Goal: Task Accomplishment & Management: Manage account settings

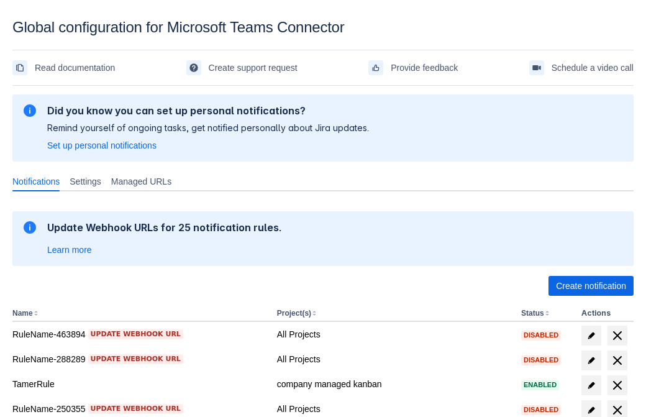
click at [591, 286] on span "Create notification" at bounding box center [591, 286] width 70 height 20
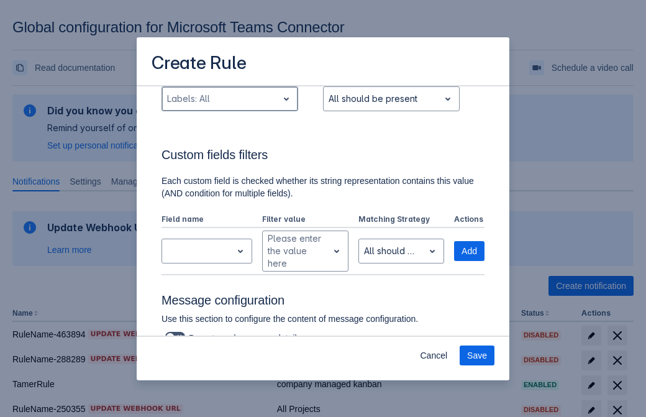
click at [229, 106] on div "Scrollable content" at bounding box center [220, 98] width 106 height 15
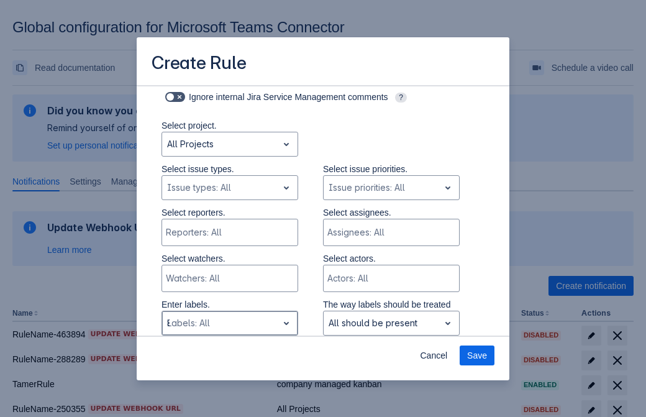
type input "85882_label"
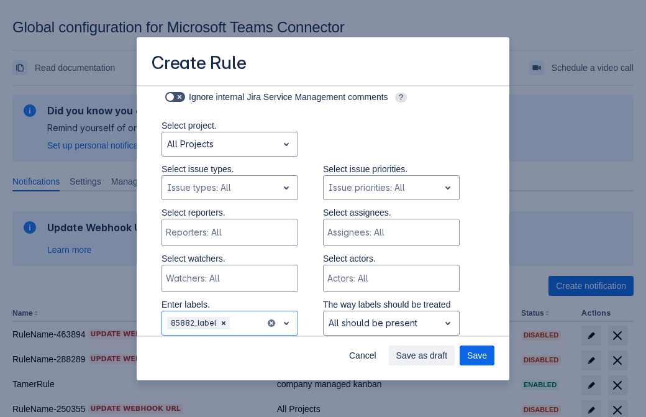
scroll to position [814, 0]
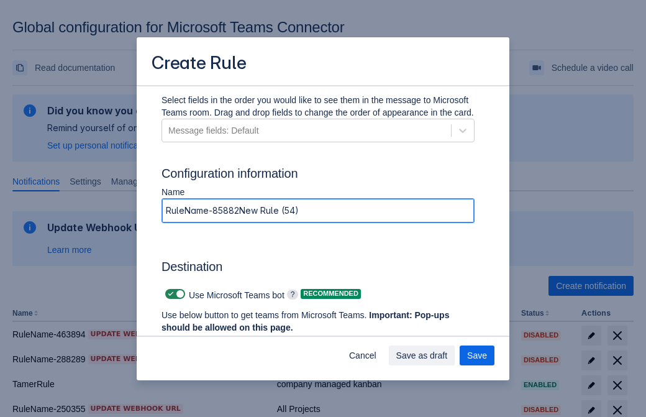
type input "RuleName-85882New Rule (54)"
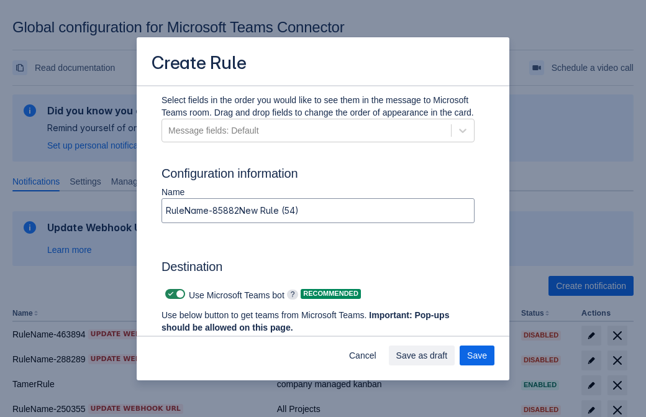
click at [169, 294] on span "Scrollable content" at bounding box center [171, 294] width 10 height 10
click at [169, 294] on input "Scrollable content" at bounding box center [169, 294] width 8 height 8
checkbox input "false"
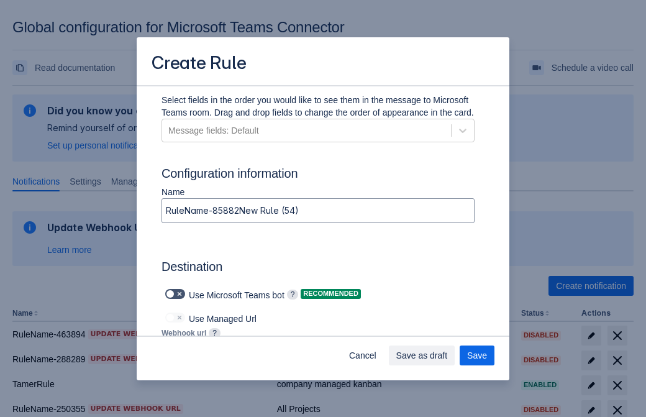
type input "https://prod-172.westeurope.logic.azure.com:443/workflows/ae977bb6ae334c9d95dfe…"
click at [448, 355] on span "Save as draft" at bounding box center [422, 355] width 52 height 20
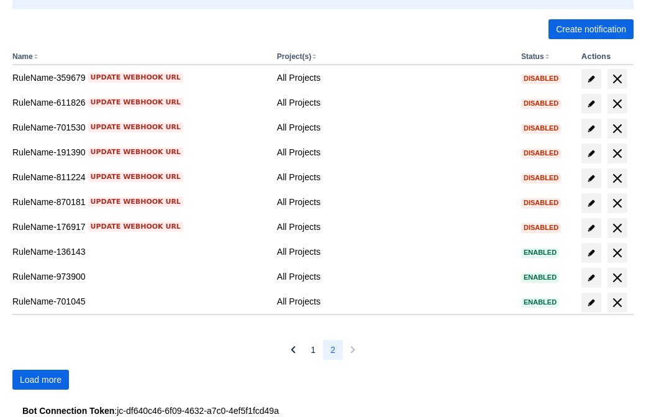
click at [40, 380] on span "Load more" at bounding box center [41, 380] width 42 height 20
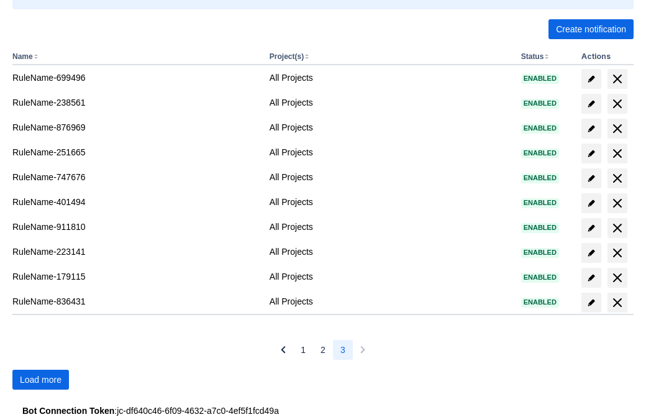
click at [40, 380] on span "Load more" at bounding box center [41, 380] width 42 height 20
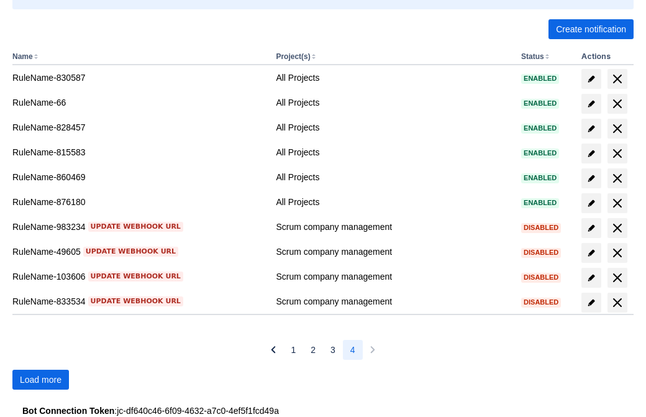
click at [40, 380] on span "Load more" at bounding box center [41, 380] width 42 height 20
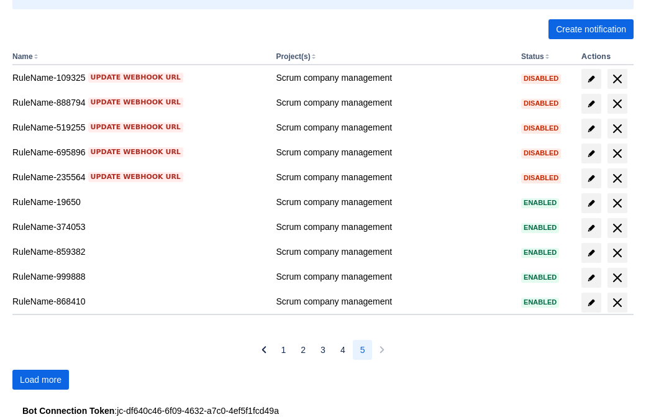
click at [40, 380] on span "Load more" at bounding box center [41, 380] width 42 height 20
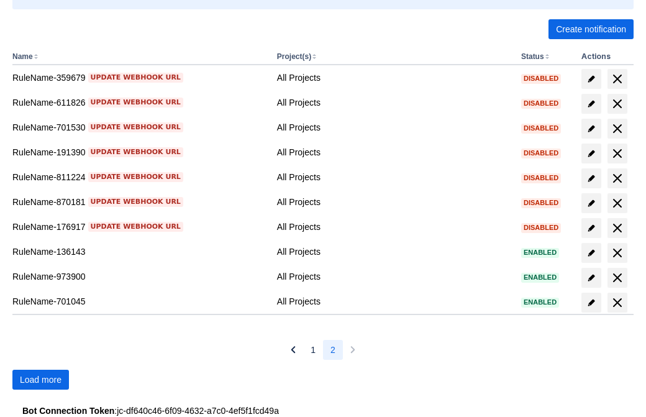
click at [40, 380] on span "Load more" at bounding box center [41, 380] width 42 height 20
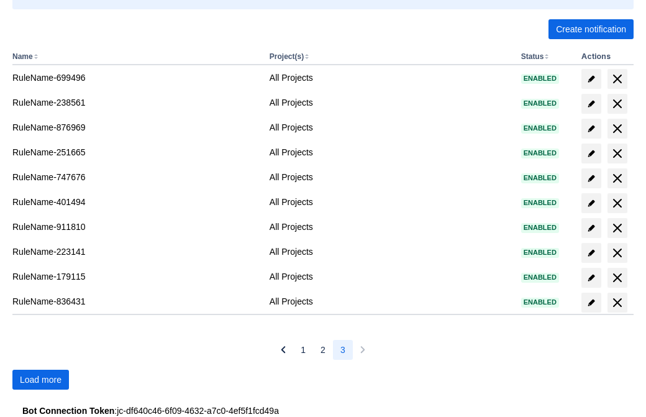
click at [40, 380] on span "Load more" at bounding box center [41, 380] width 42 height 20
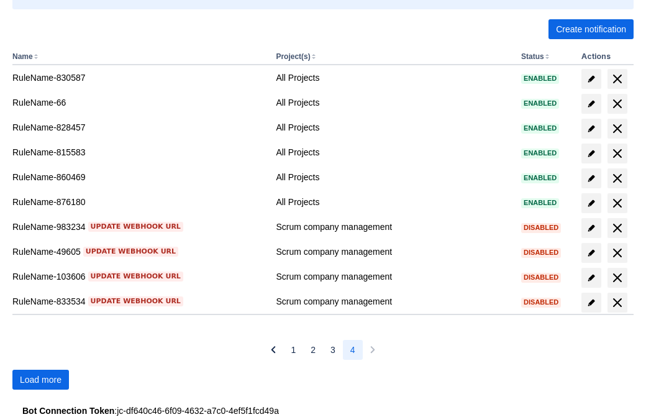
click at [40, 380] on span "Load more" at bounding box center [41, 380] width 42 height 20
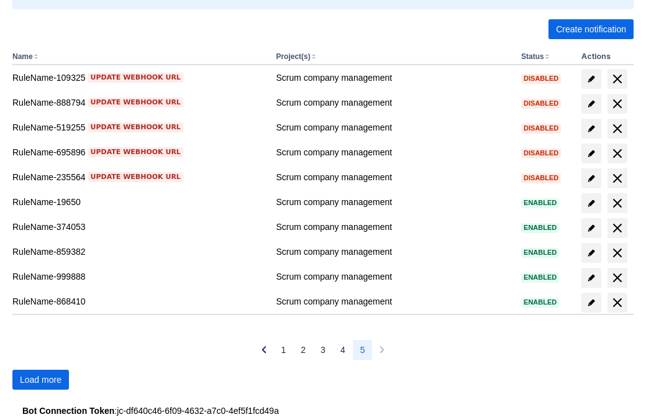
click at [40, 380] on span "Load more" at bounding box center [41, 380] width 42 height 20
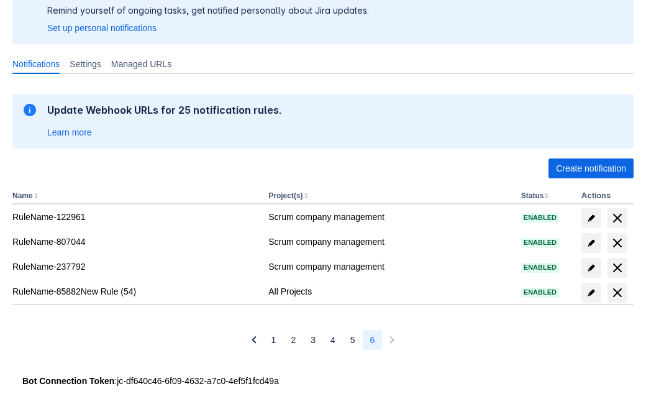
click at [617, 293] on span "delete" at bounding box center [617, 292] width 15 height 15
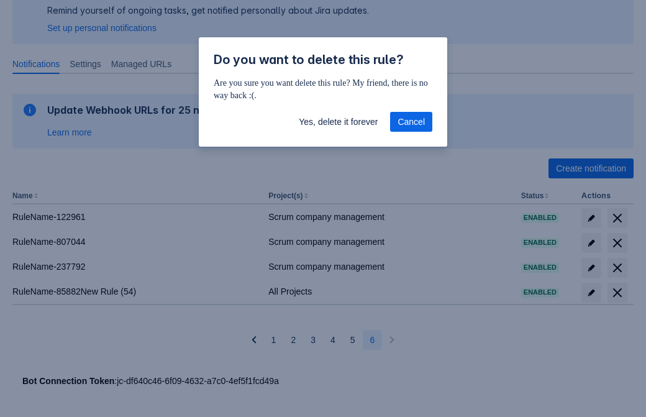
click at [338, 122] on span "Yes, delete it forever" at bounding box center [338, 122] width 79 height 20
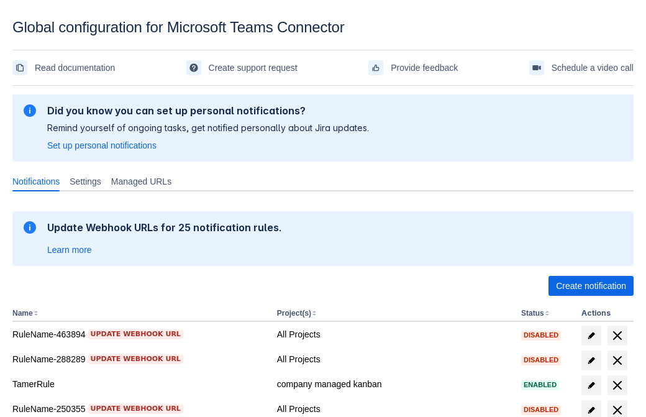
click at [591, 286] on span "Create notification" at bounding box center [591, 286] width 70 height 20
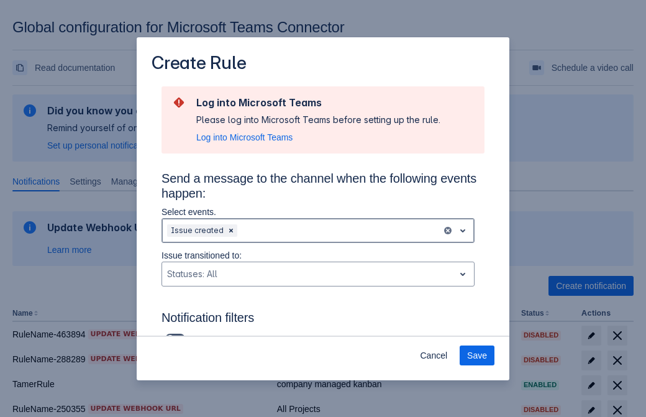
click at [318, 230] on div "Scrollable content" at bounding box center [338, 230] width 197 height 15
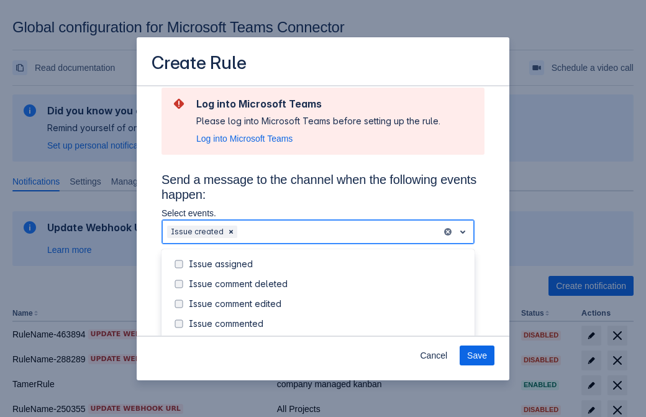
scroll to position [134, 0]
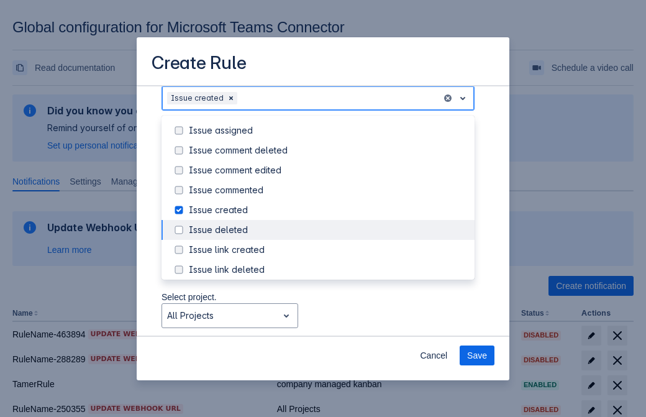
click at [328, 210] on div "Issue created" at bounding box center [328, 210] width 278 height 12
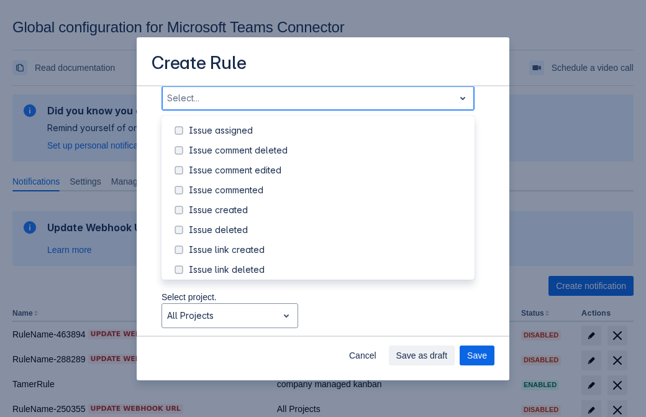
click at [328, 323] on div "Issue updated" at bounding box center [328, 329] width 278 height 12
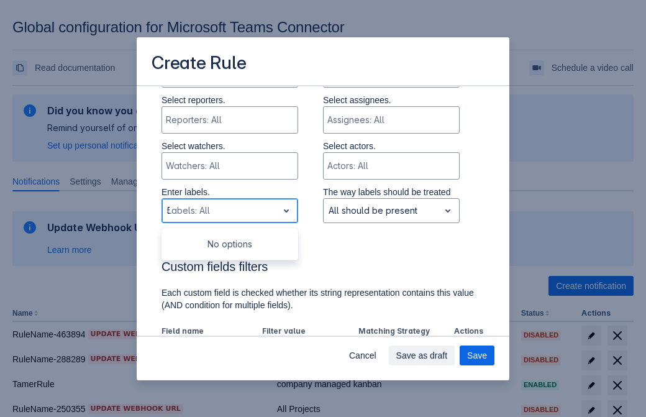
type input "503061_label"
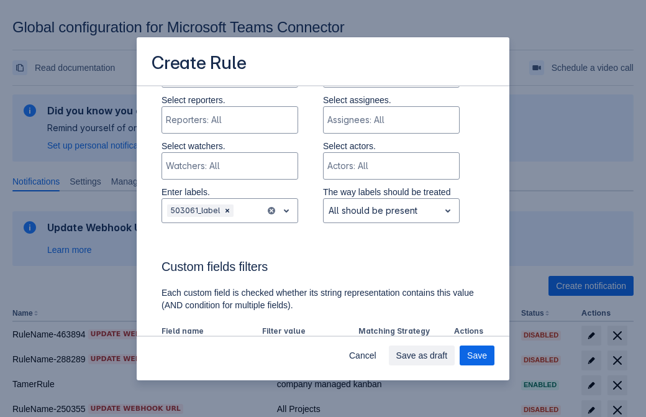
scroll to position [814, 0]
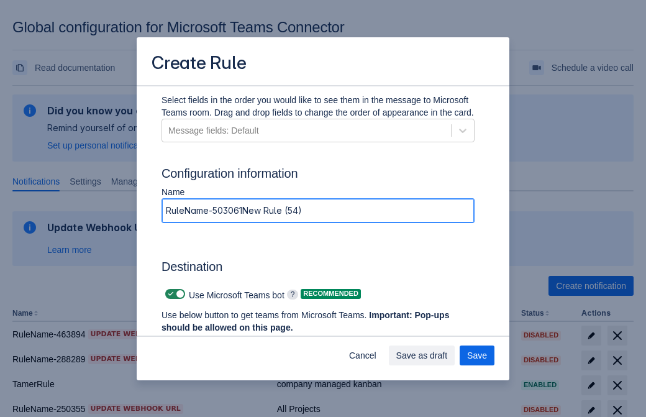
type input "RuleName-503061New Rule (54)"
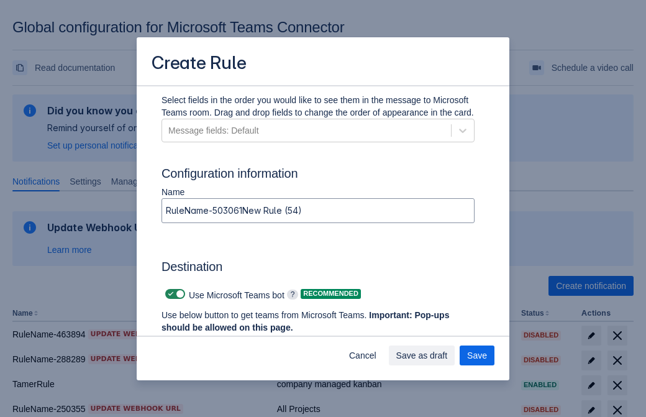
click at [169, 294] on span "Scrollable content" at bounding box center [171, 294] width 10 height 10
click at [169, 294] on input "Scrollable content" at bounding box center [169, 294] width 8 height 8
checkbox input "false"
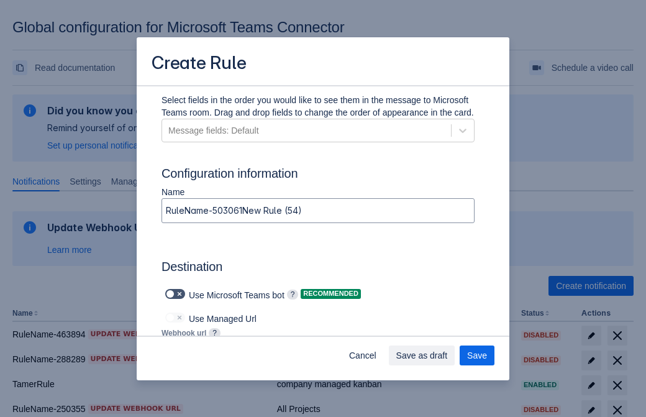
type input "https://prod-112.westeurope.logic.azure.com:443/workflows/bae959254738451b85002…"
click at [477, 355] on span "Save" at bounding box center [477, 355] width 20 height 20
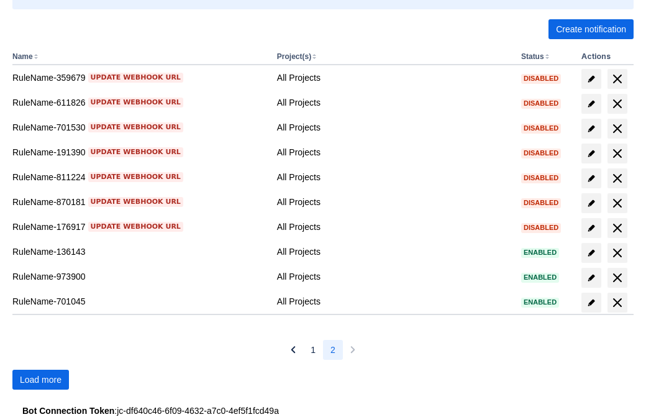
click at [40, 380] on span "Load more" at bounding box center [41, 380] width 42 height 20
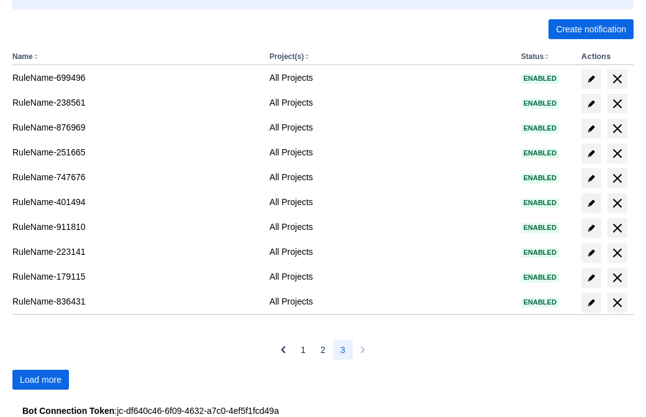
click at [40, 380] on span "Load more" at bounding box center [41, 380] width 42 height 20
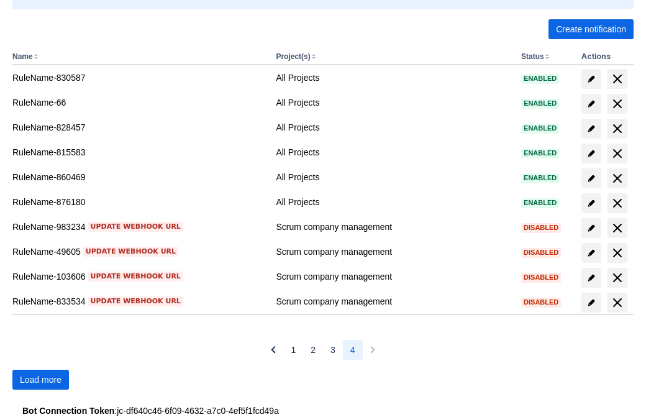
click at [40, 380] on span "Load more" at bounding box center [41, 380] width 42 height 20
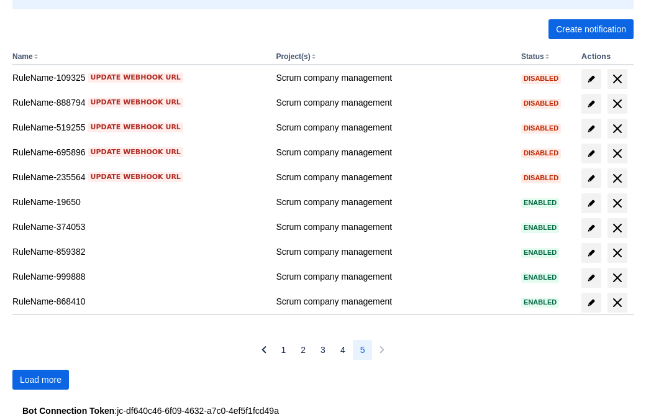
click at [40, 380] on span "Load more" at bounding box center [41, 380] width 42 height 20
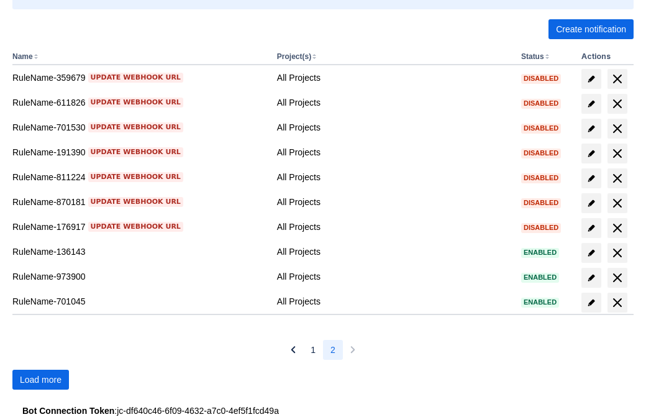
click at [40, 380] on span "Load more" at bounding box center [41, 380] width 42 height 20
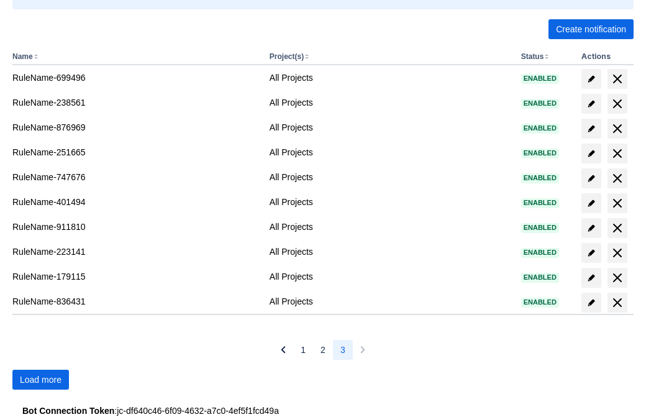
click at [40, 380] on span "Load more" at bounding box center [41, 380] width 42 height 20
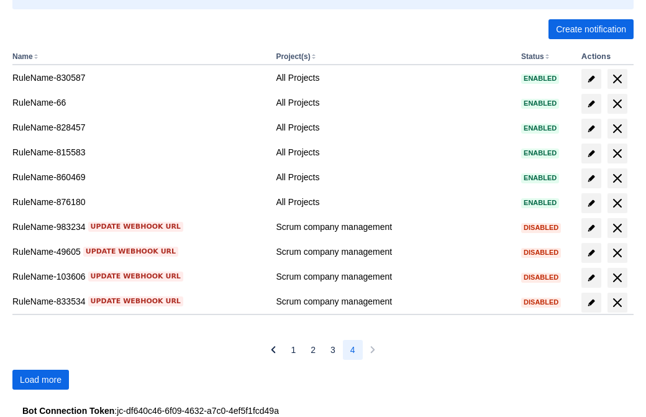
click at [40, 380] on span "Load more" at bounding box center [41, 380] width 42 height 20
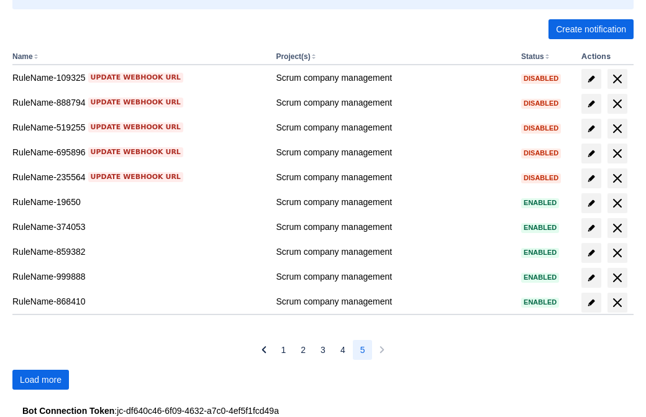
click at [40, 380] on span "Load more" at bounding box center [41, 380] width 42 height 20
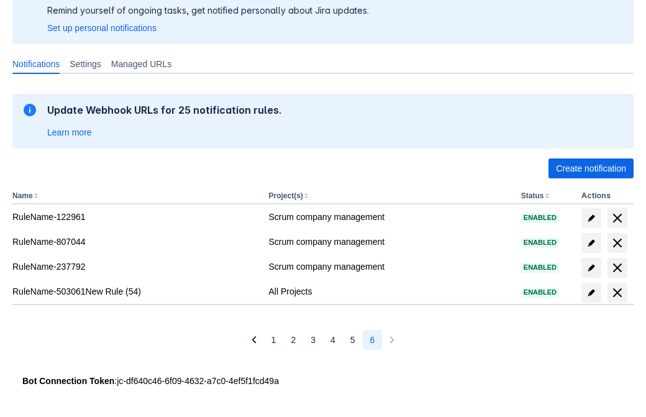
scroll to position [117, 0]
click at [617, 293] on span "delete" at bounding box center [617, 292] width 15 height 15
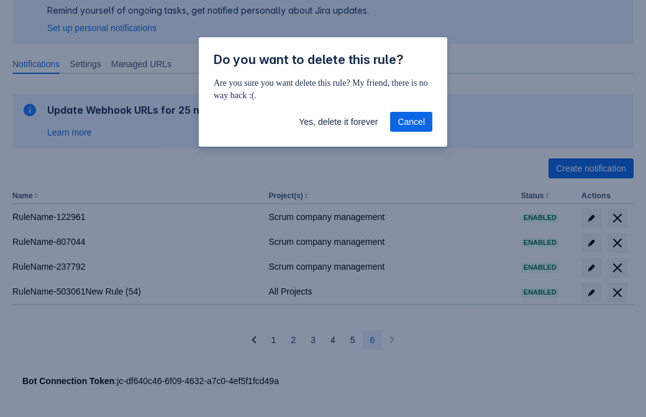
click at [338, 122] on span "Yes, delete it forever" at bounding box center [338, 122] width 79 height 20
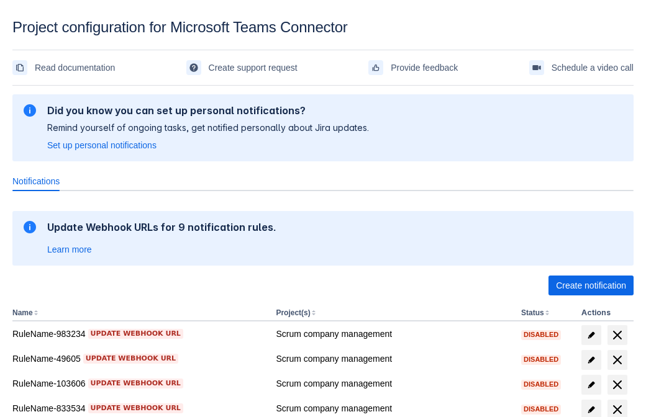
click at [591, 286] on span "Create notification" at bounding box center [591, 286] width 70 height 20
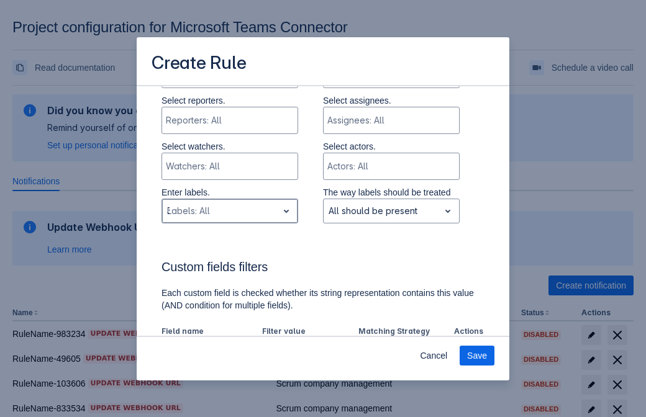
type input "36025_label"
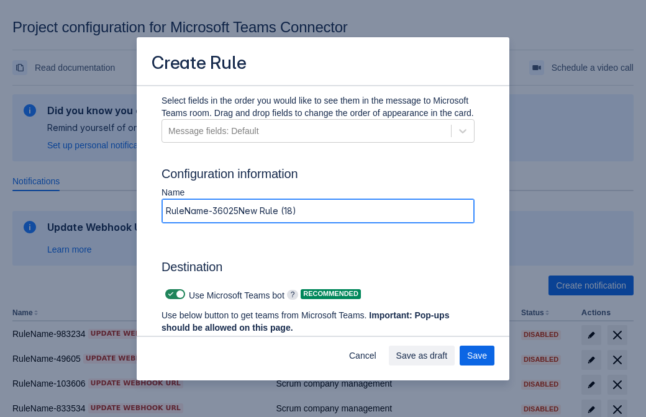
type input "RuleName-36025New Rule (18)"
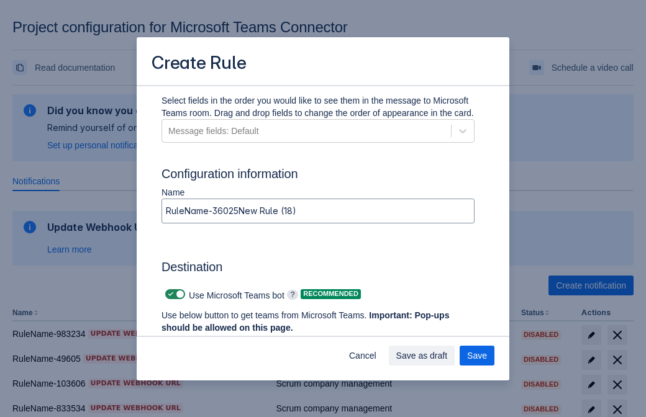
click at [169, 294] on span at bounding box center [171, 294] width 10 height 10
click at [169, 294] on input "checkbox" at bounding box center [169, 295] width 8 height 8
checkbox input "false"
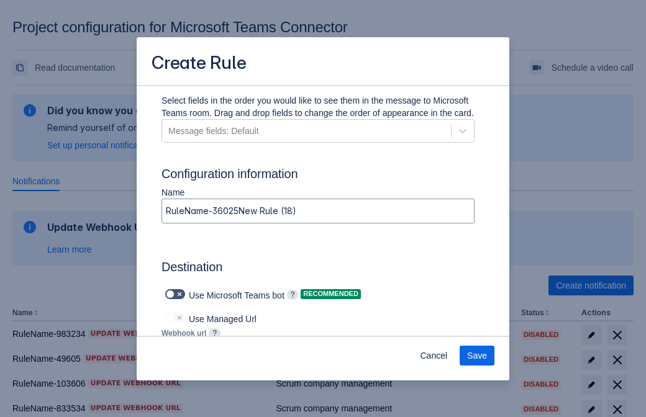
type input "https://prod-103.westeurope.logic.azure.com:443/workflows/562279af401f414e8dae6…"
click at [477, 356] on span "Save" at bounding box center [477, 356] width 20 height 20
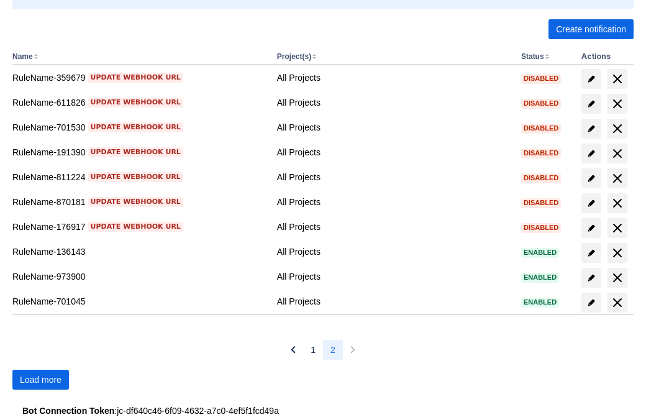
click at [40, 380] on span "Load more" at bounding box center [41, 380] width 42 height 20
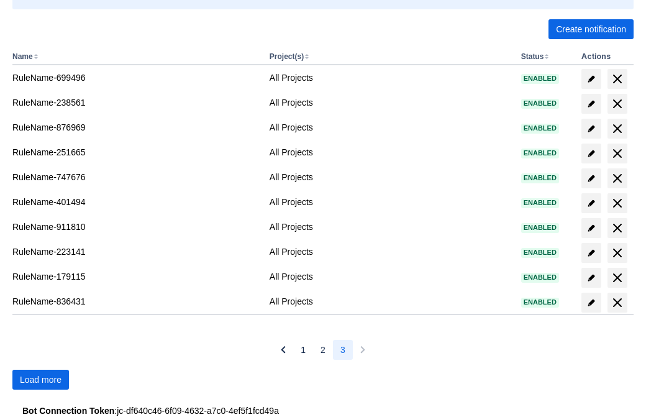
click at [40, 380] on span "Load more" at bounding box center [41, 380] width 42 height 20
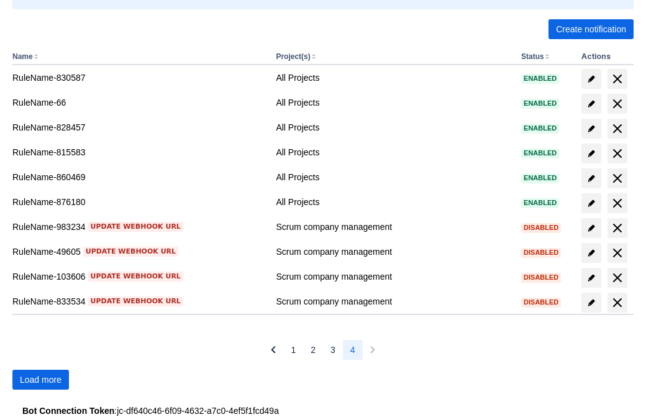
click at [40, 380] on span "Load more" at bounding box center [41, 380] width 42 height 20
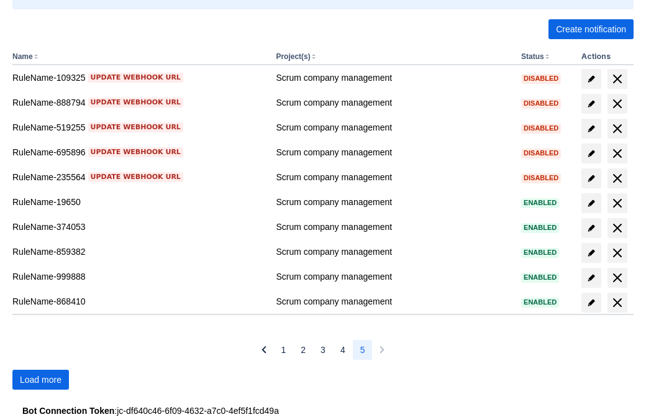
click at [40, 380] on span "Load more" at bounding box center [41, 380] width 42 height 20
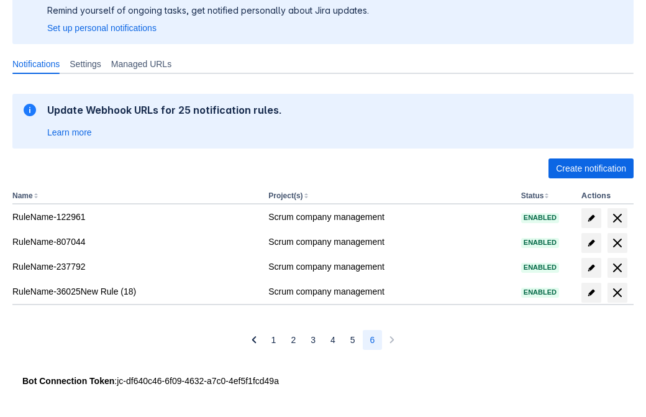
scroll to position [117, 0]
click at [617, 293] on span "delete" at bounding box center [617, 292] width 15 height 15
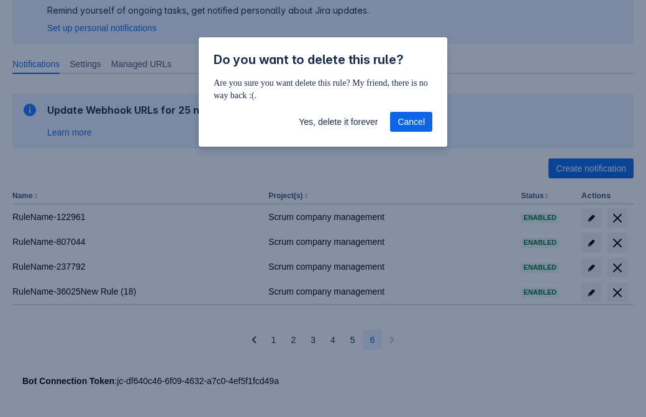
click at [338, 122] on span "Yes, delete it forever" at bounding box center [338, 122] width 79 height 20
